Goal: Transaction & Acquisition: Purchase product/service

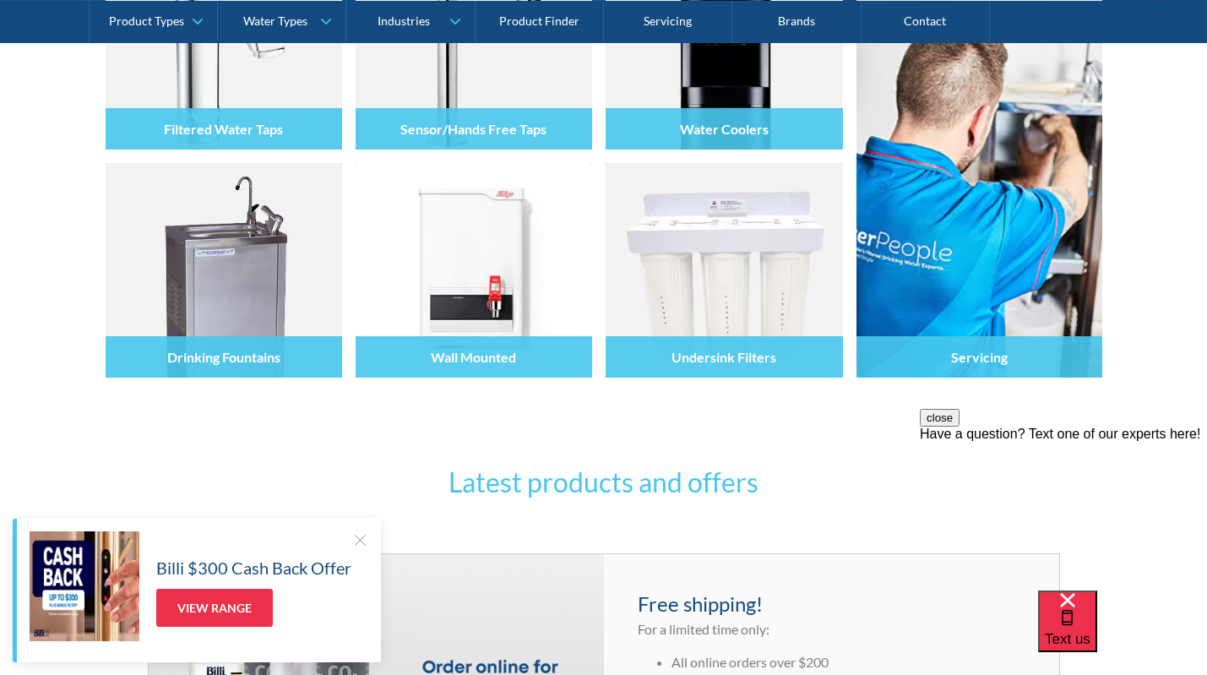
scroll to position [438, 0]
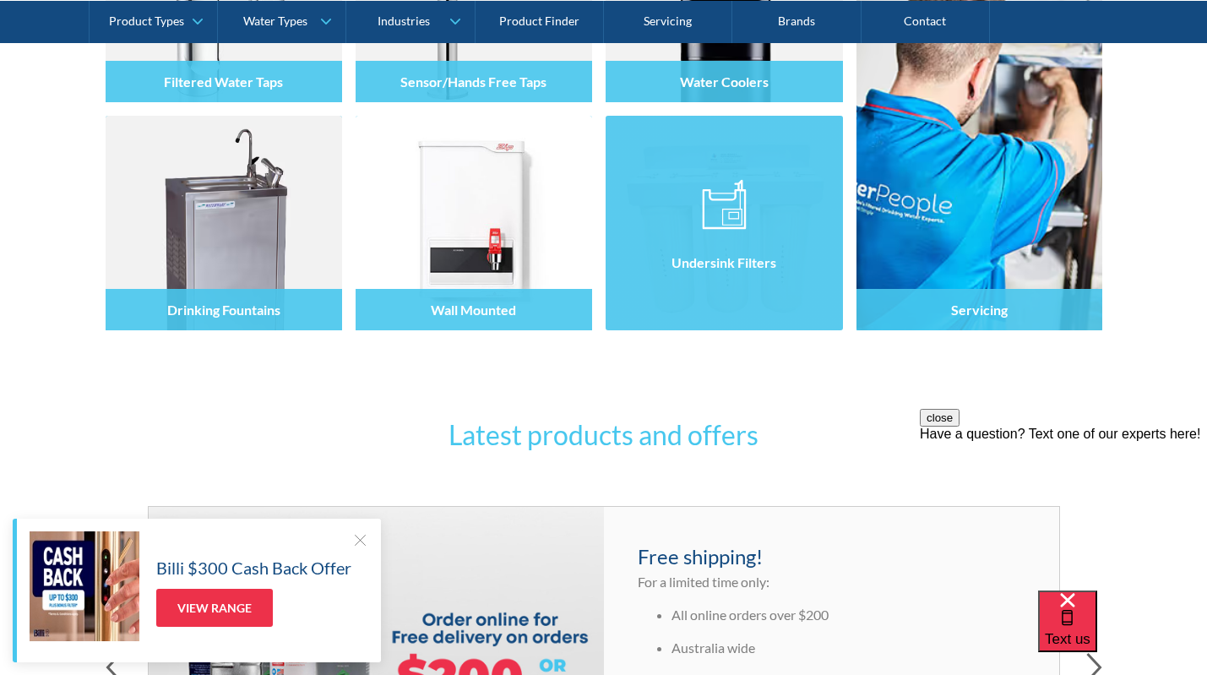
click at [712, 304] on div "Undersink Filters" at bounding box center [724, 259] width 237 height 143
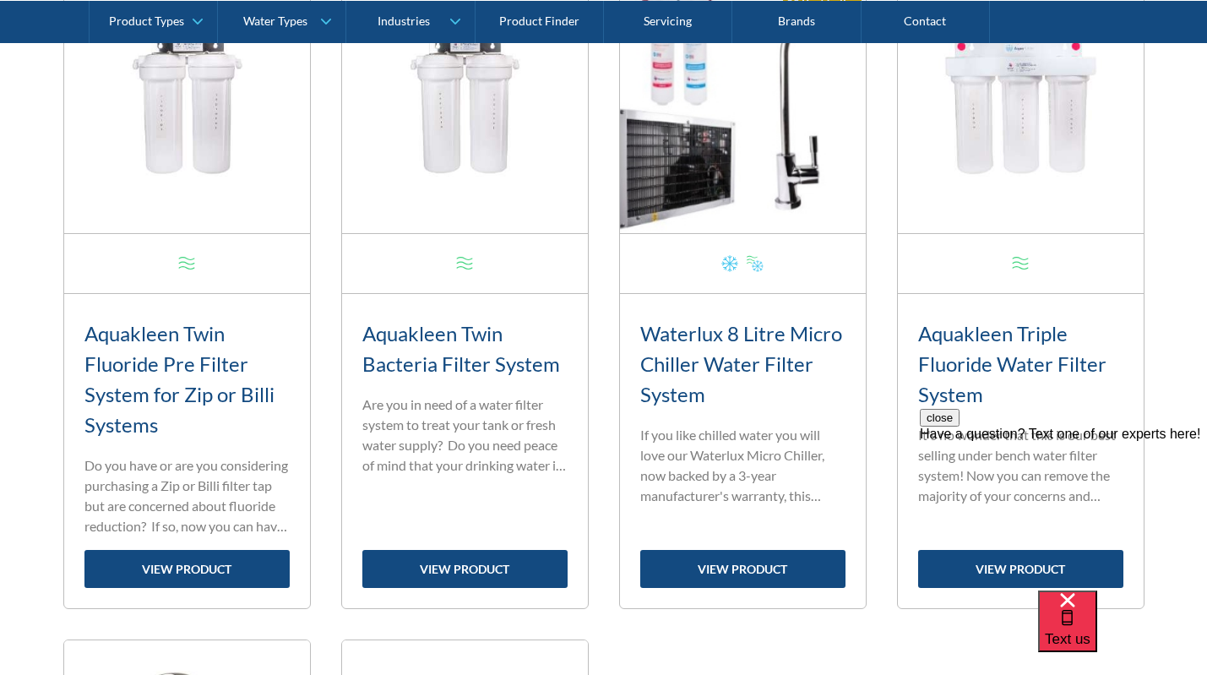
scroll to position [1459, 0]
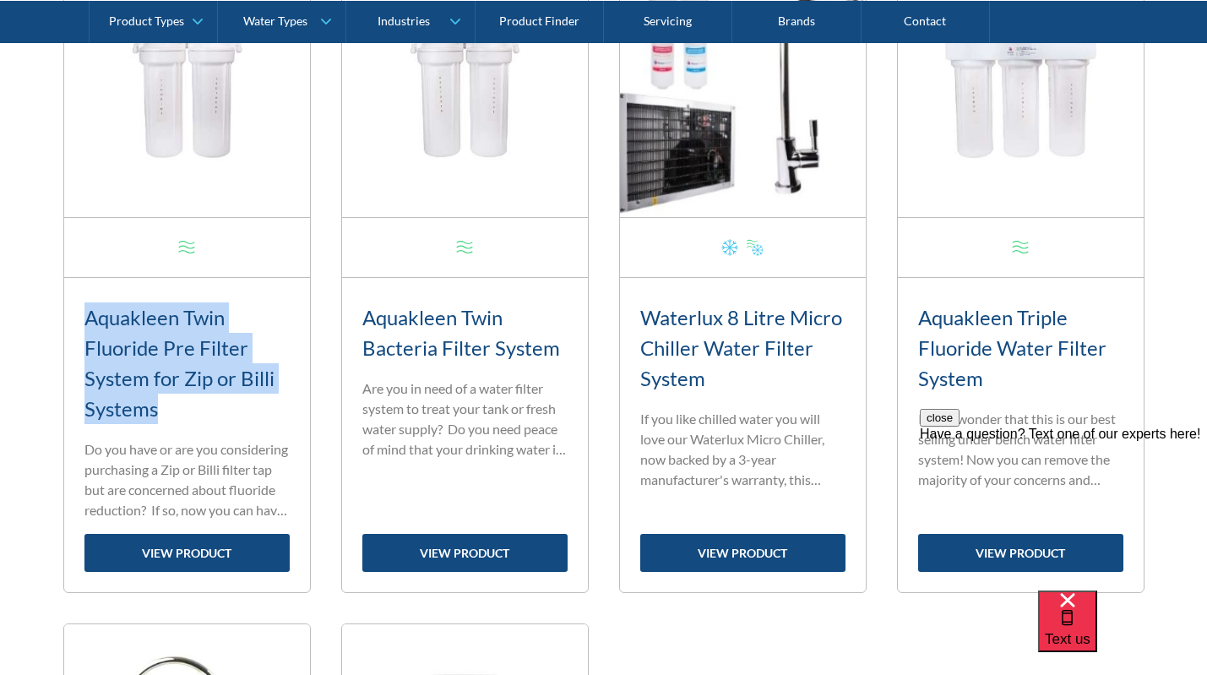
drag, startPoint x: 166, startPoint y: 411, endPoint x: 83, endPoint y: 313, distance: 128.2
click at [83, 313] on div "Aquakleen Twin Fluoride Pre Filter System for Zip or Billi Systems Standard ran…" at bounding box center [187, 435] width 246 height 314
copy h3 "Aquakleen Twin Fluoride Pre Filter System for Zip or Billi Systems"
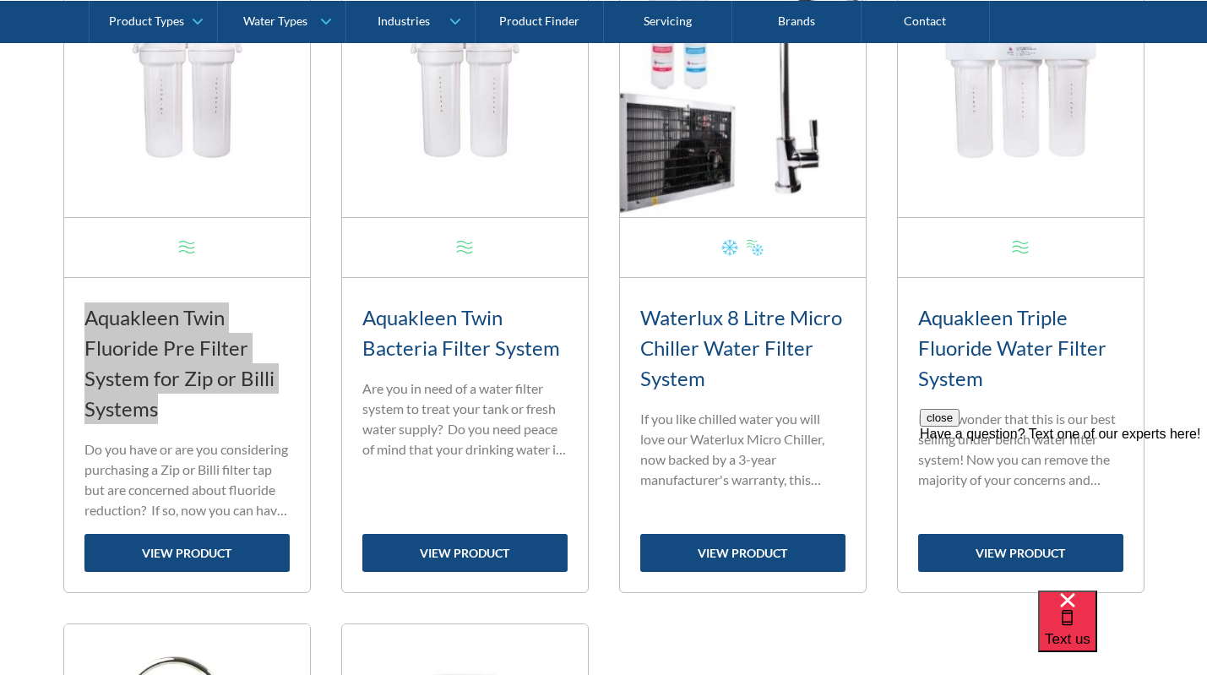
click at [1075, 442] on div "Have a question? Text one of our experts here!" at bounding box center [1063, 434] width 287 height 15
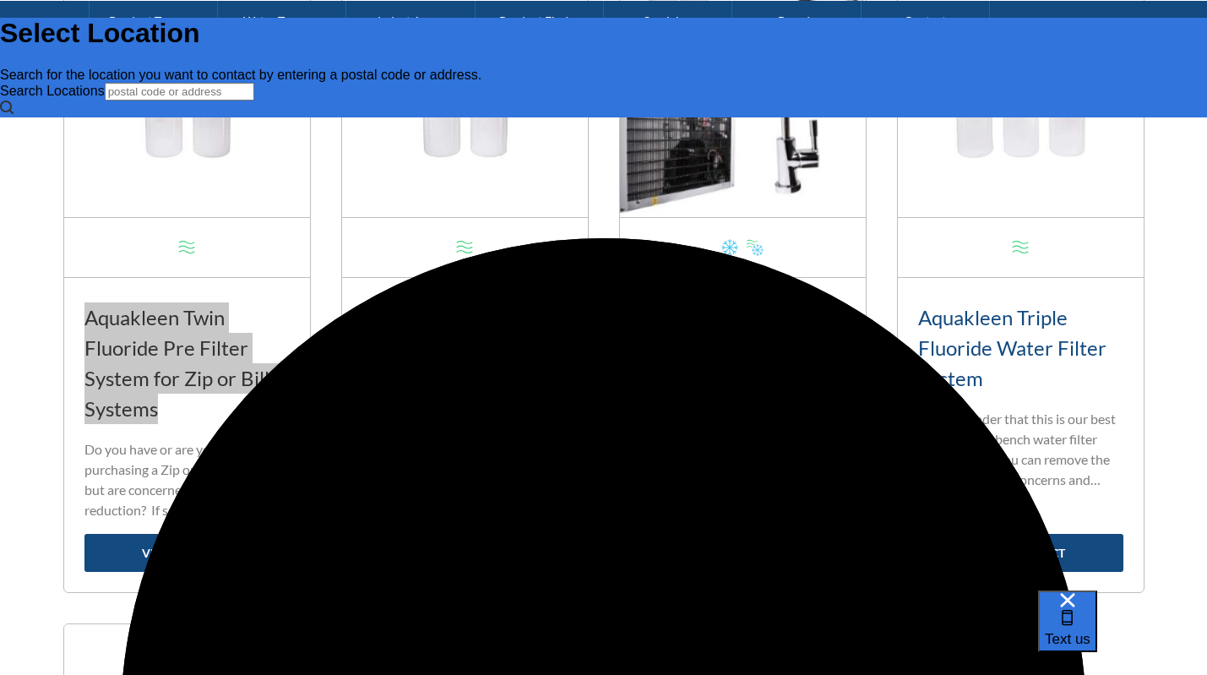
scroll to position [0, 0]
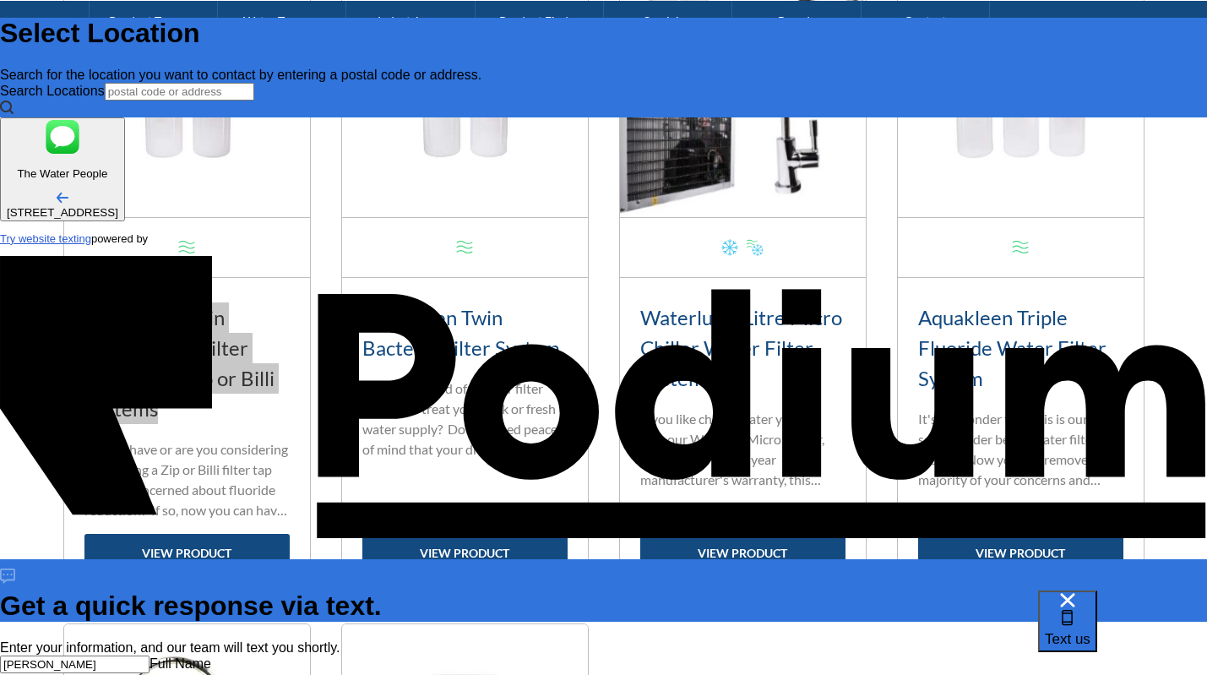
type input "sarah kottmann"
type Phone "0412 190 114"
type textarea "wan"
type textarea "x"
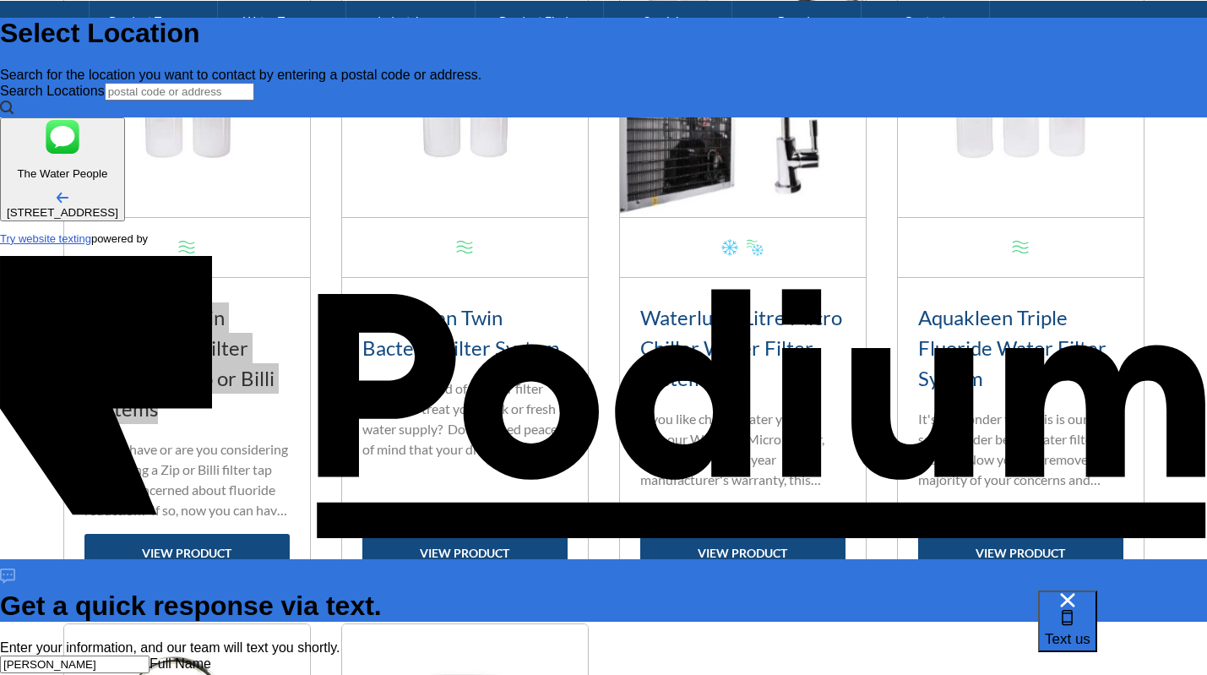
type textarea "want"
type textarea "x"
type textarea "want t"
type textarea "x"
type textarea "want to"
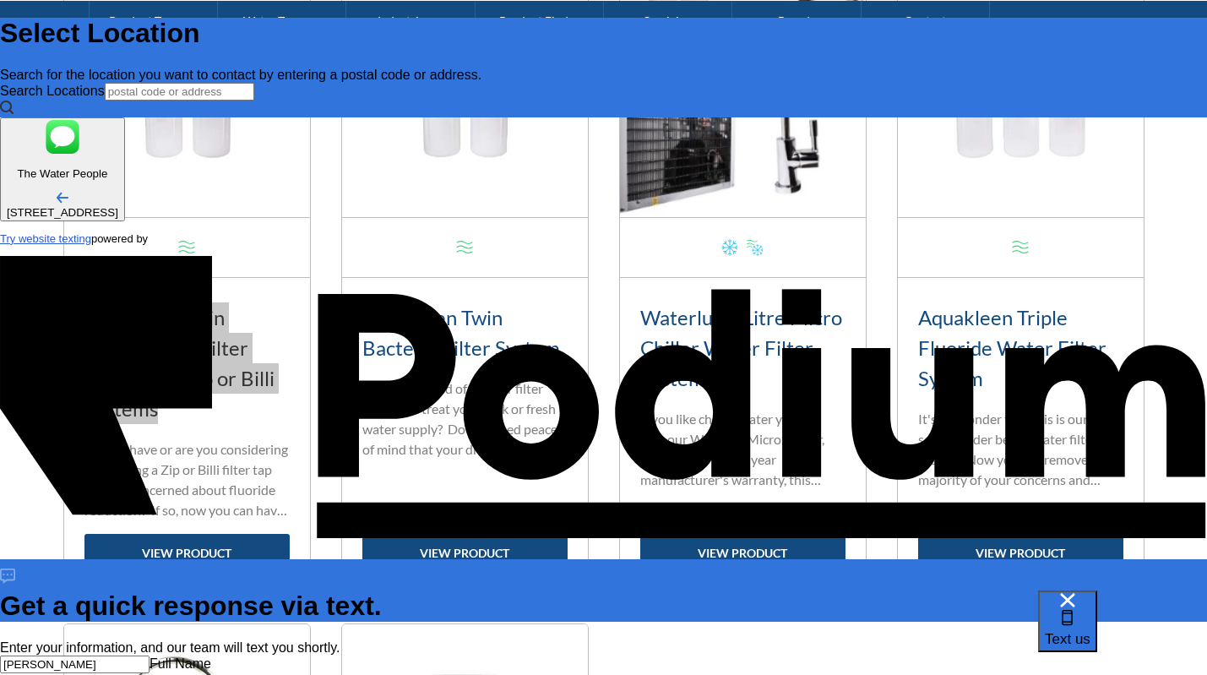
type textarea "x"
type textarea "want to b"
type textarea "x"
type textarea "want to buy"
type textarea "x"
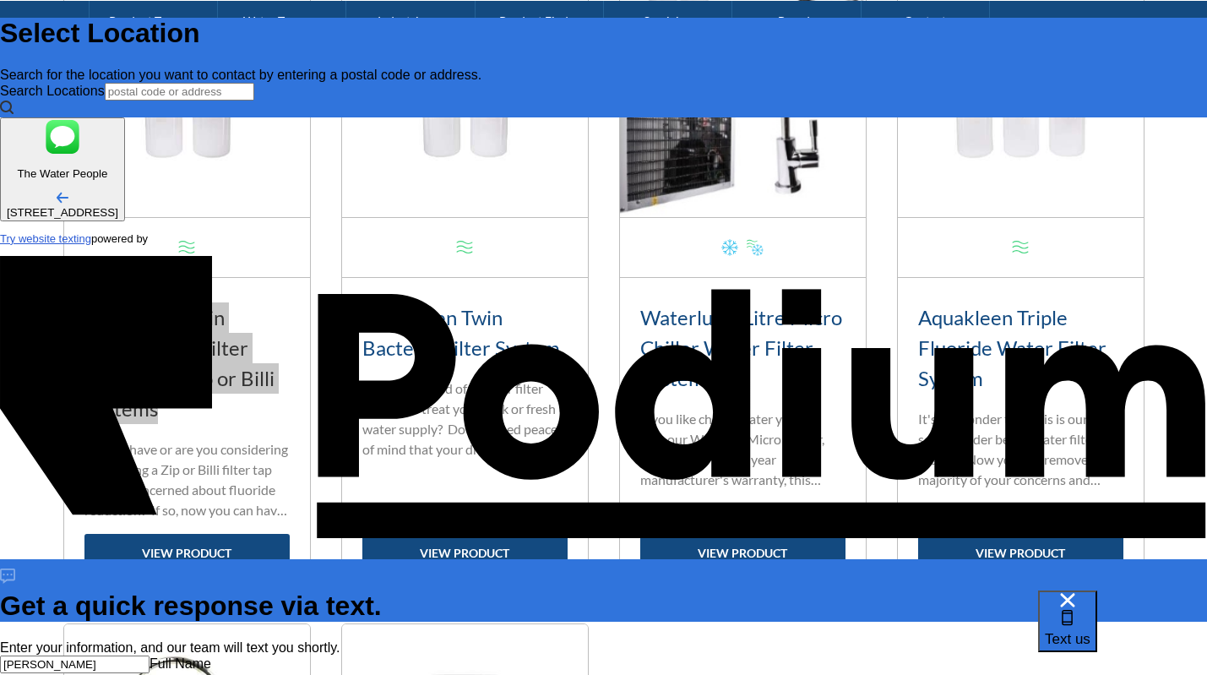
type textarea "want to buy"
type textarea "x"
type textarea "want to buy r"
type textarea "x"
type textarea "want to buy re"
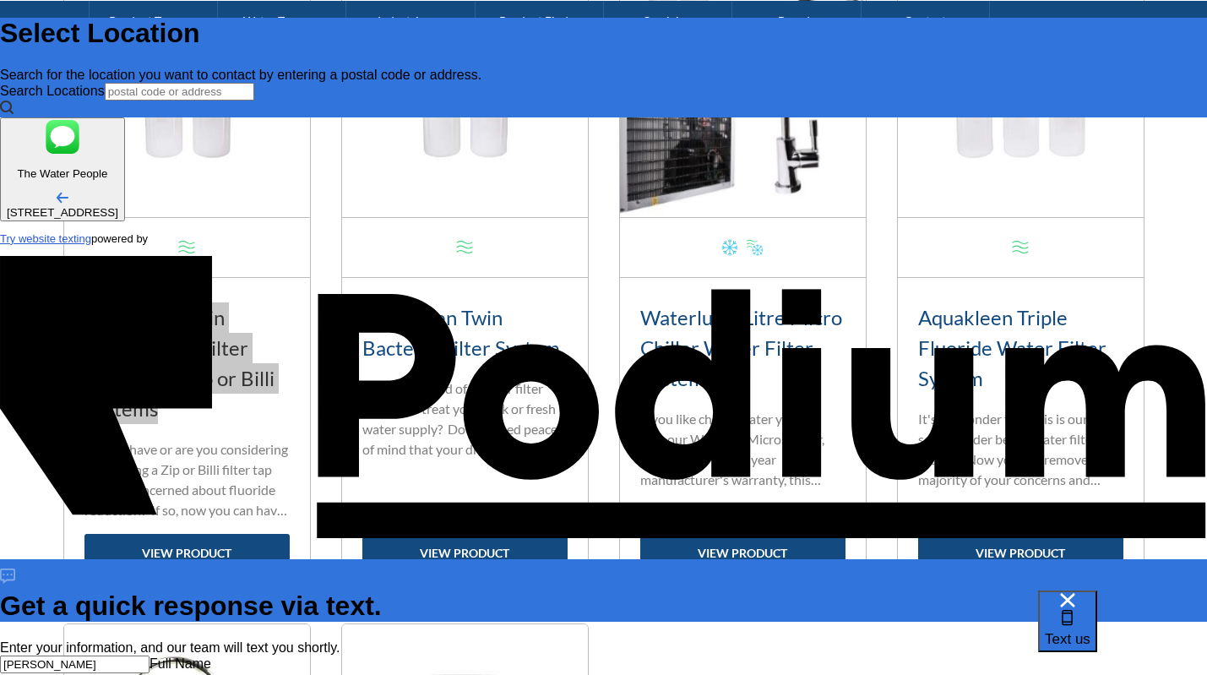
type textarea "x"
type textarea "want to buy repl"
type textarea "x"
type textarea "want to buy replace"
type textarea "x"
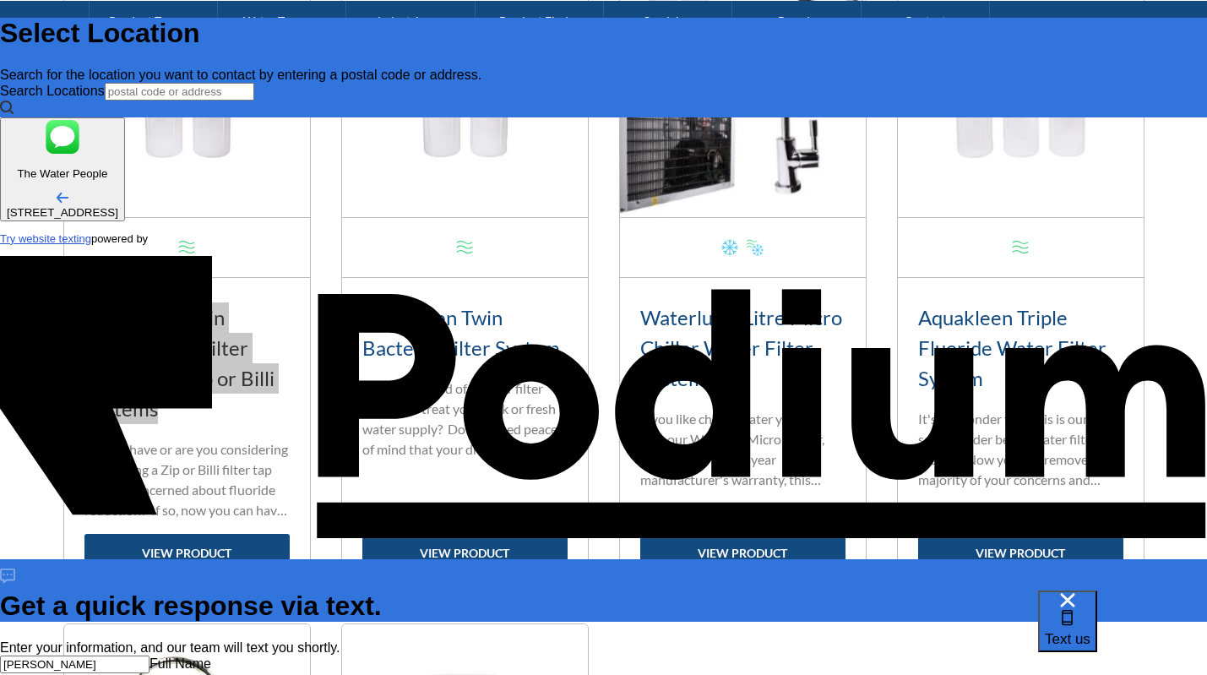
type textarea "want to buy replacemen"
type textarea "x"
type textarea "want to buy replacement"
type textarea "x"
type textarea "want to buy replacement"
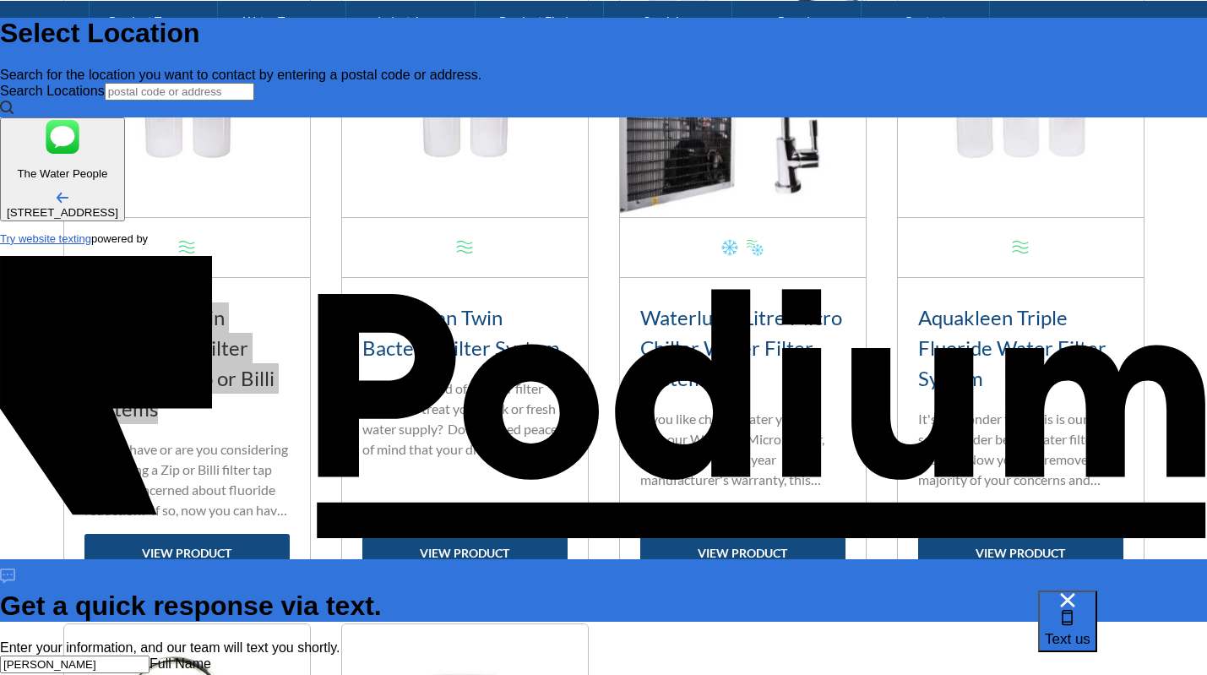
type textarea "x"
type textarea "want to buy replacement f"
type textarea "x"
type textarea "want to buy replacement fi"
type textarea "x"
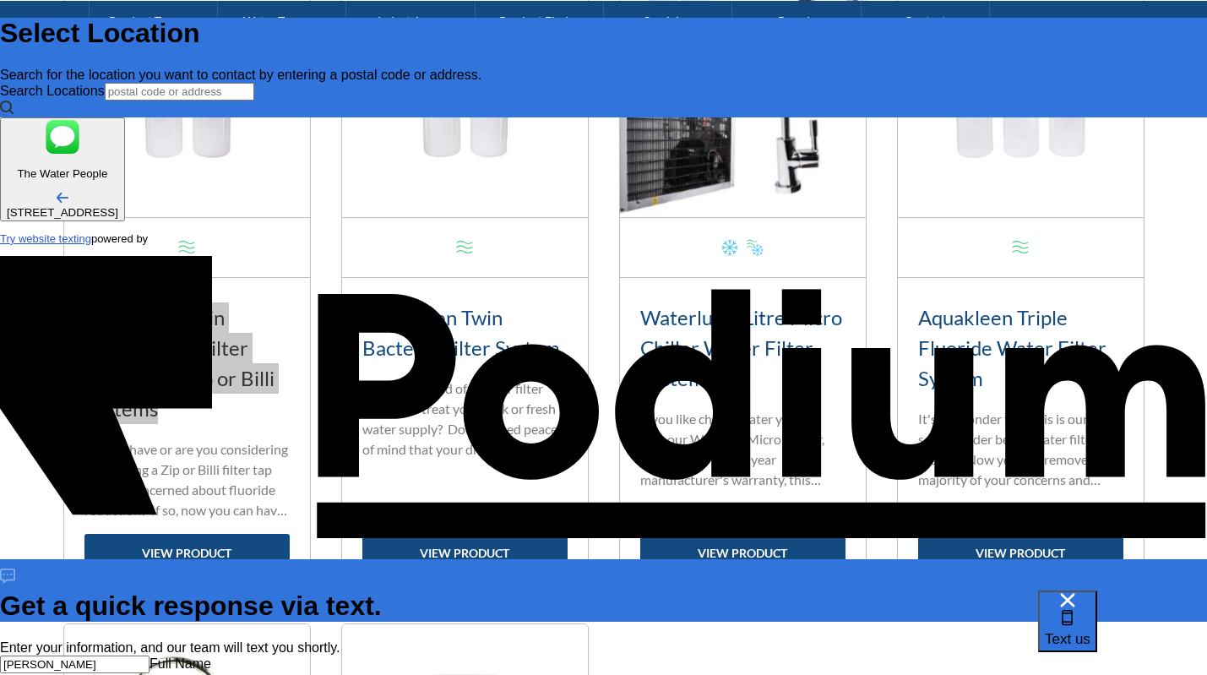
type textarea "want to buy replacement fil"
type textarea "x"
type textarea "want to buy replacement filter"
type textarea "x"
type textarea "want to buy replacement filter"
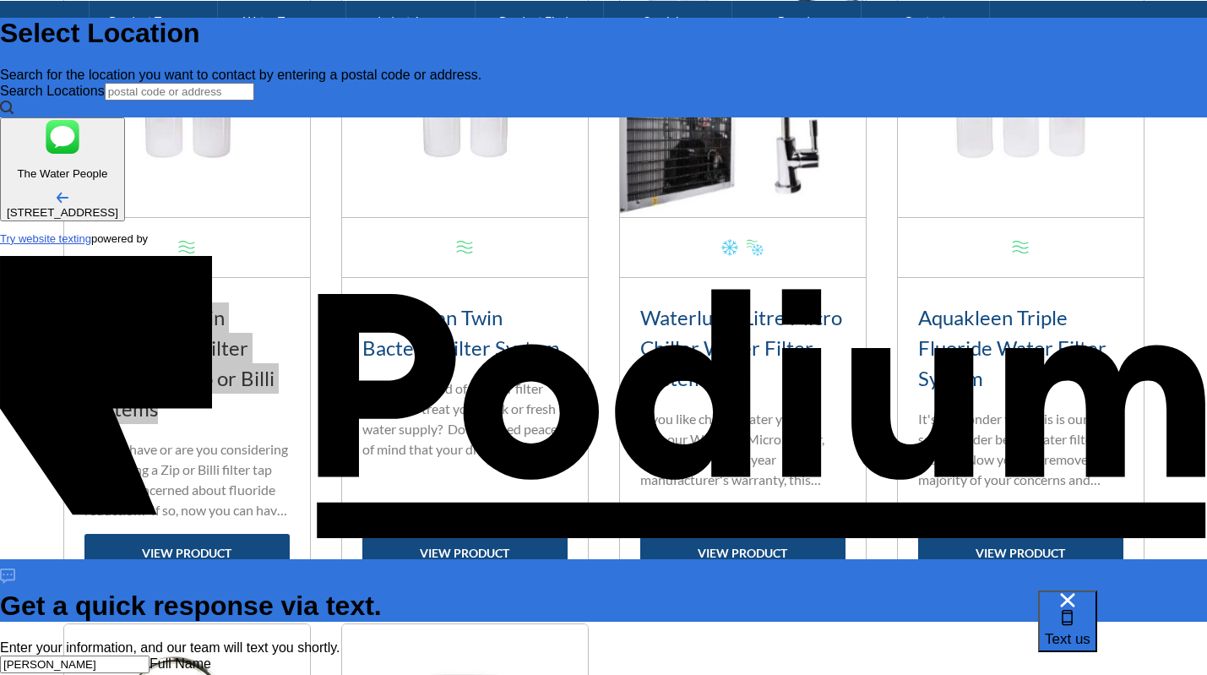
type textarea "x"
type textarea "want to buy replacement filter f"
type textarea "x"
type textarea "want to buy replacement filter fo"
type textarea "x"
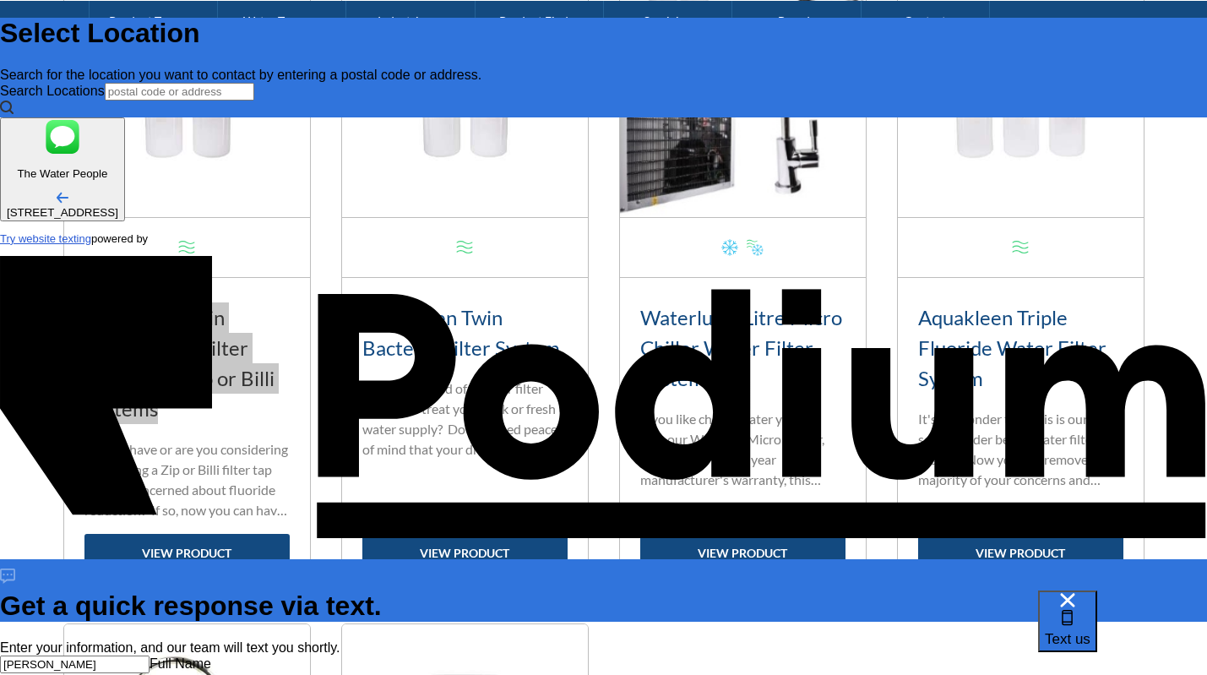
type textarea "want to buy replacement filter for"
type textarea "x"
type textarea "want to buy replacement filter for t"
type textarea "x"
type textarea "want to buy replacement filter for th"
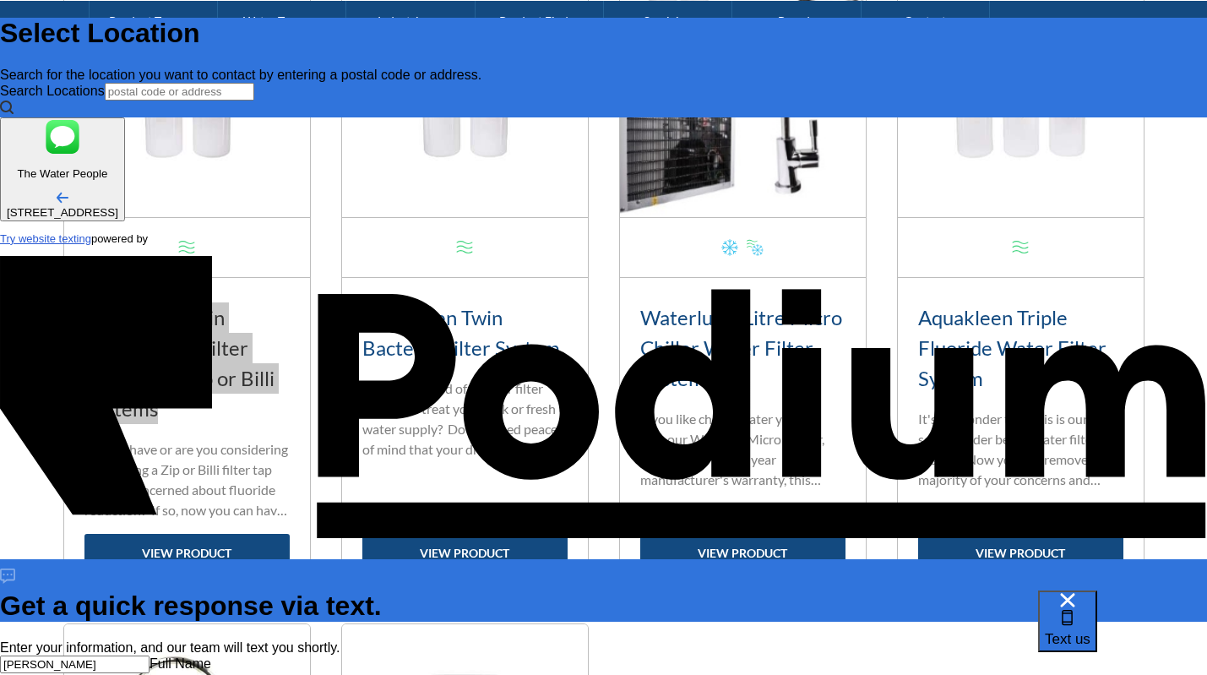
type textarea "x"
type textarea "want to buy replacement filter for thi"
type textarea "x"
type textarea "want to buy replacement filter for thie"
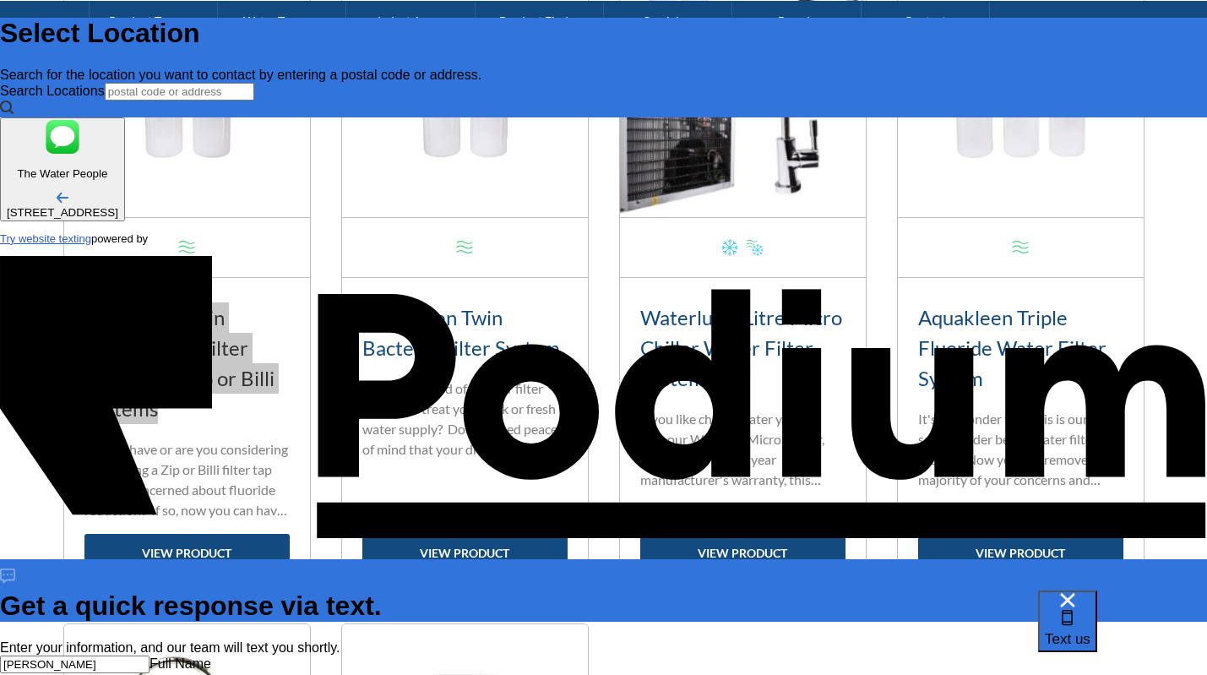
type textarea "x"
type textarea "want to buy replacement filter for this"
type textarea "x"
type textarea "want to buy replacement filter for this"
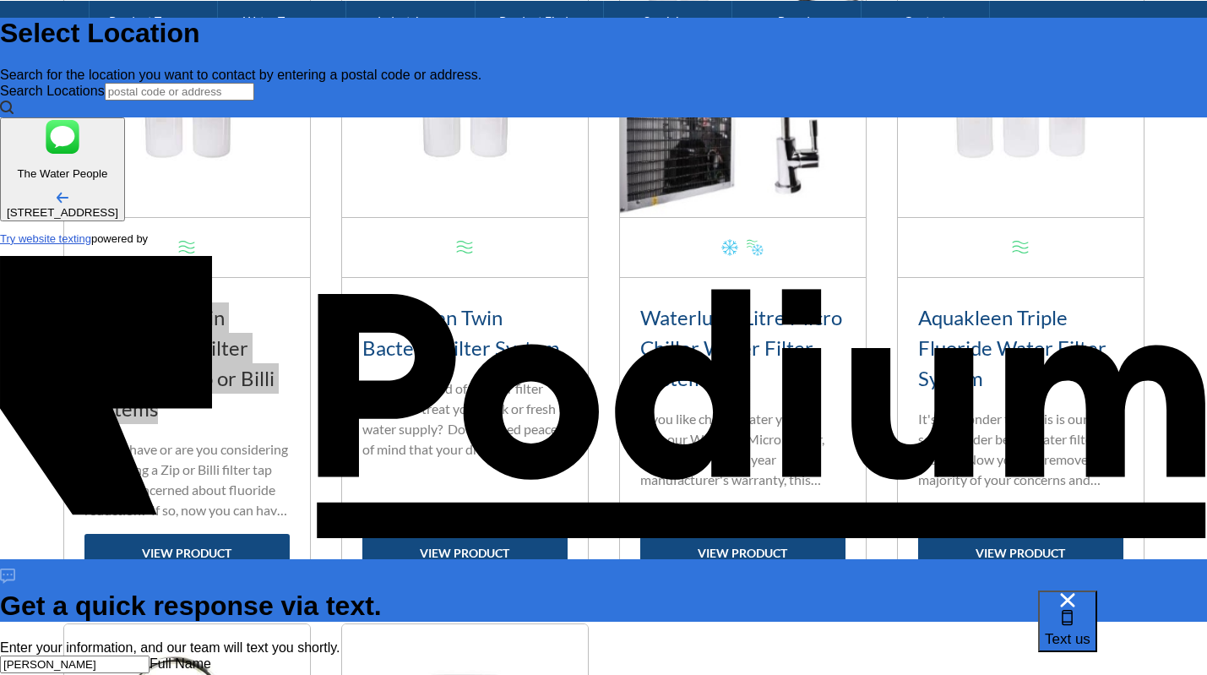
type textarea "x"
paste textarea "Aquakleen Twin Fluoride Pre Filter System for Zip or Billi Systems"
type textarea "want to buy replacement filter for this Aquakleen Twin Fluoride Pre Filter Syst…"
type textarea "x"
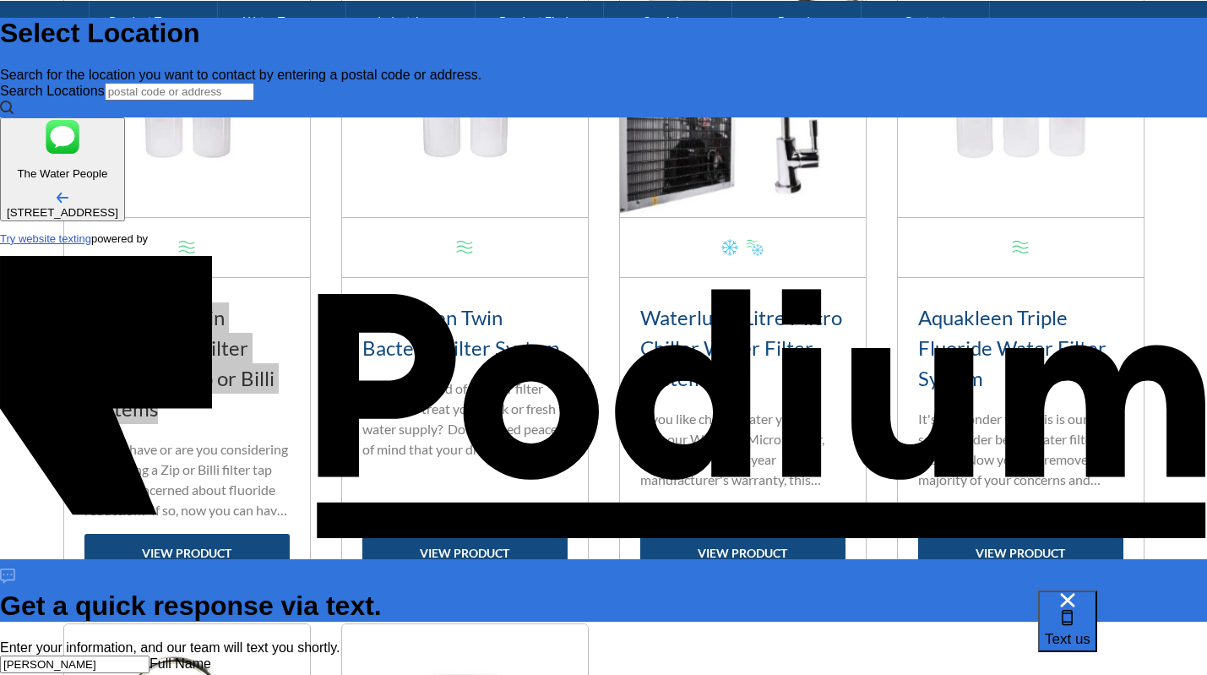
type textarea "want to buy replacement filter for this Aquakleen Twin Fluoride Pre Filter Syst…"
type textarea "x"
type textarea "want to buy replacement filter for this Aquakleen Twin Fluoride Pre Filter Syst…"
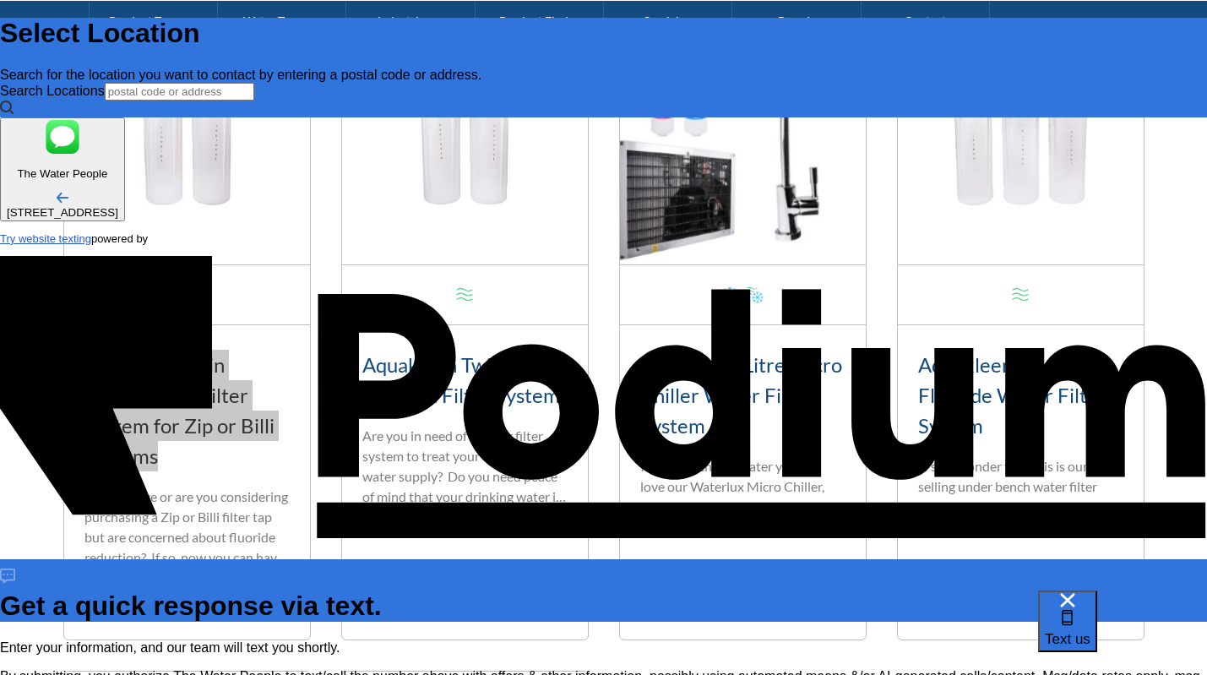
scroll to position [1523, 0]
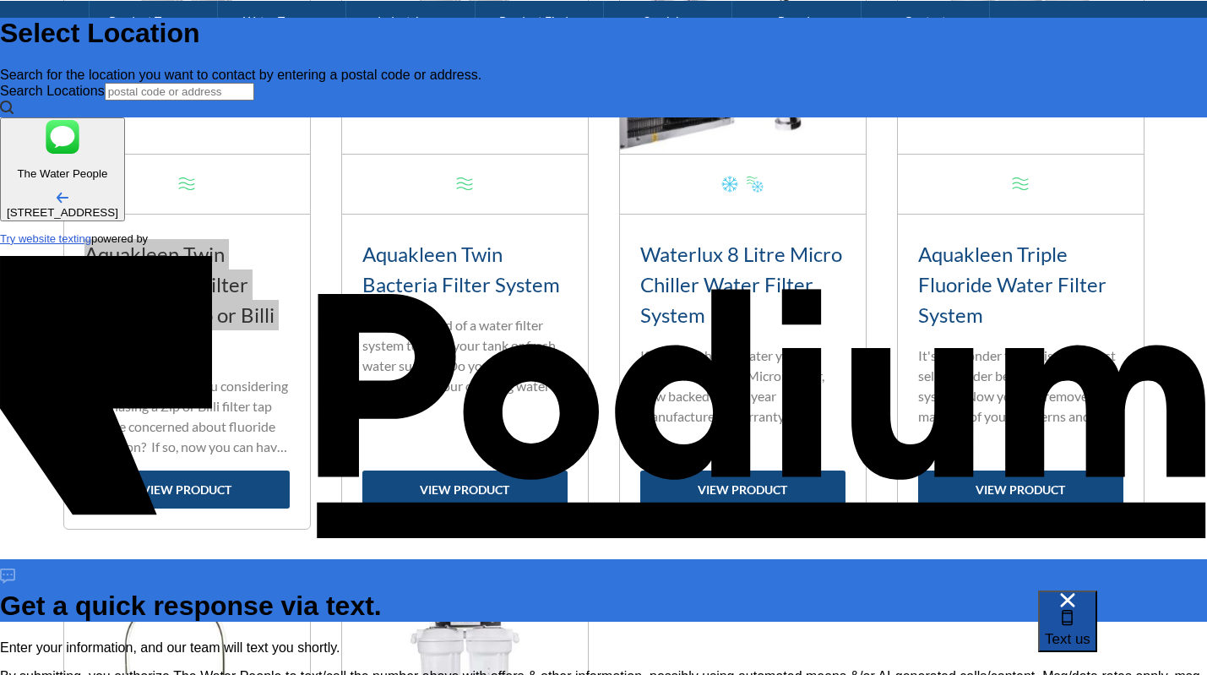
click at [1091, 635] on span "Text us" at bounding box center [1068, 639] width 46 height 16
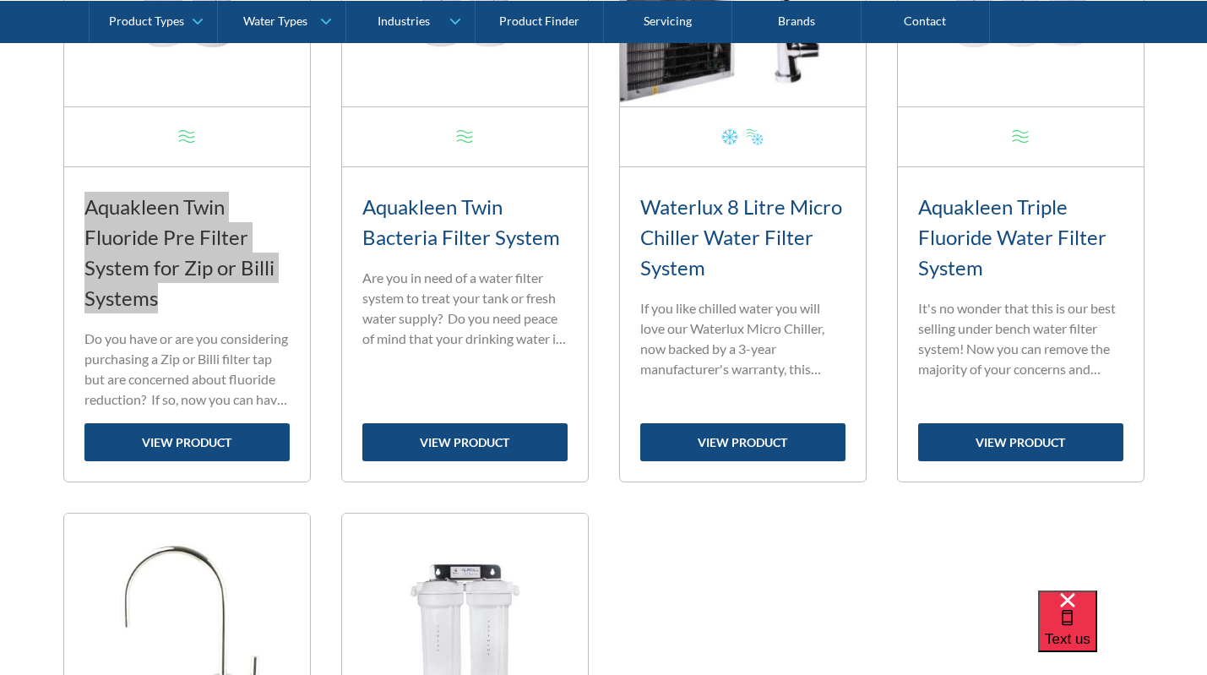
scroll to position [1507, 0]
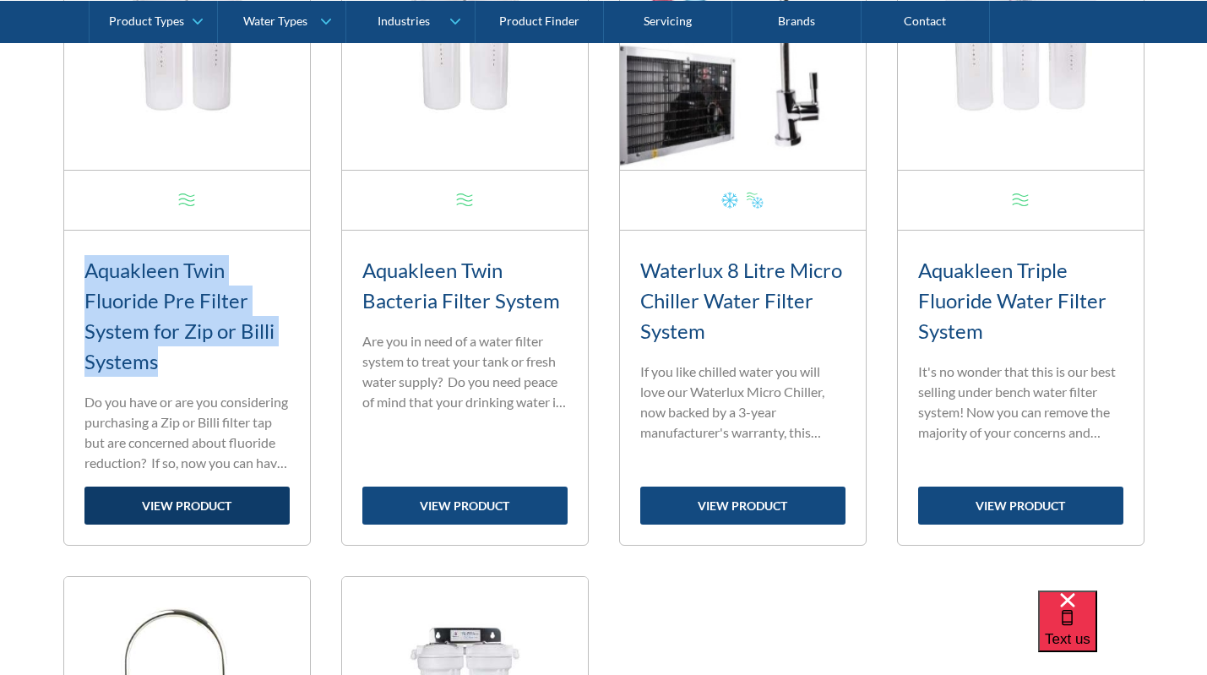
click at [201, 509] on link "view product" at bounding box center [186, 506] width 205 height 38
